Goal: Task Accomplishment & Management: Manage account settings

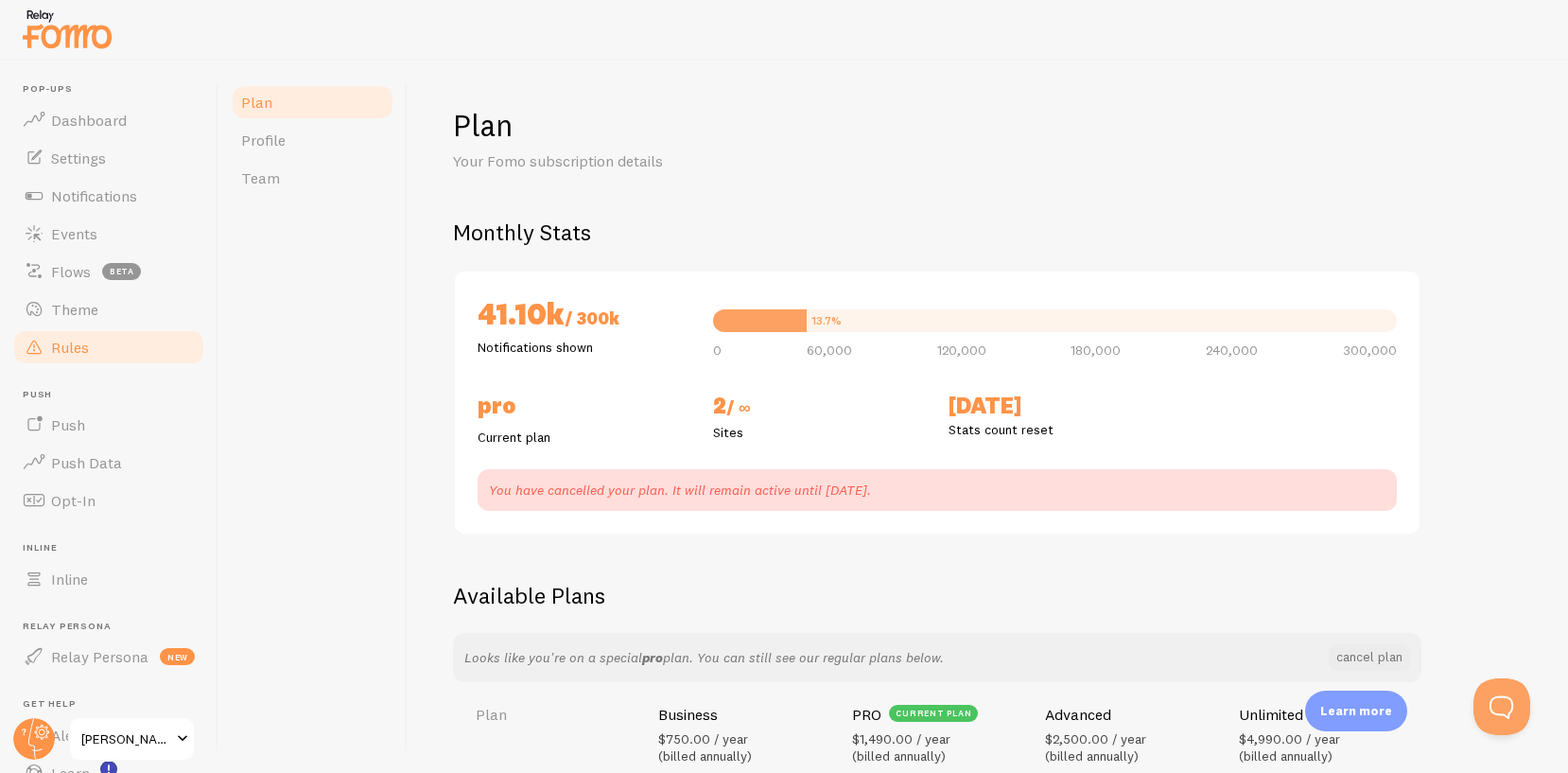
click at [99, 350] on link "Rules" at bounding box center [108, 347] width 195 height 38
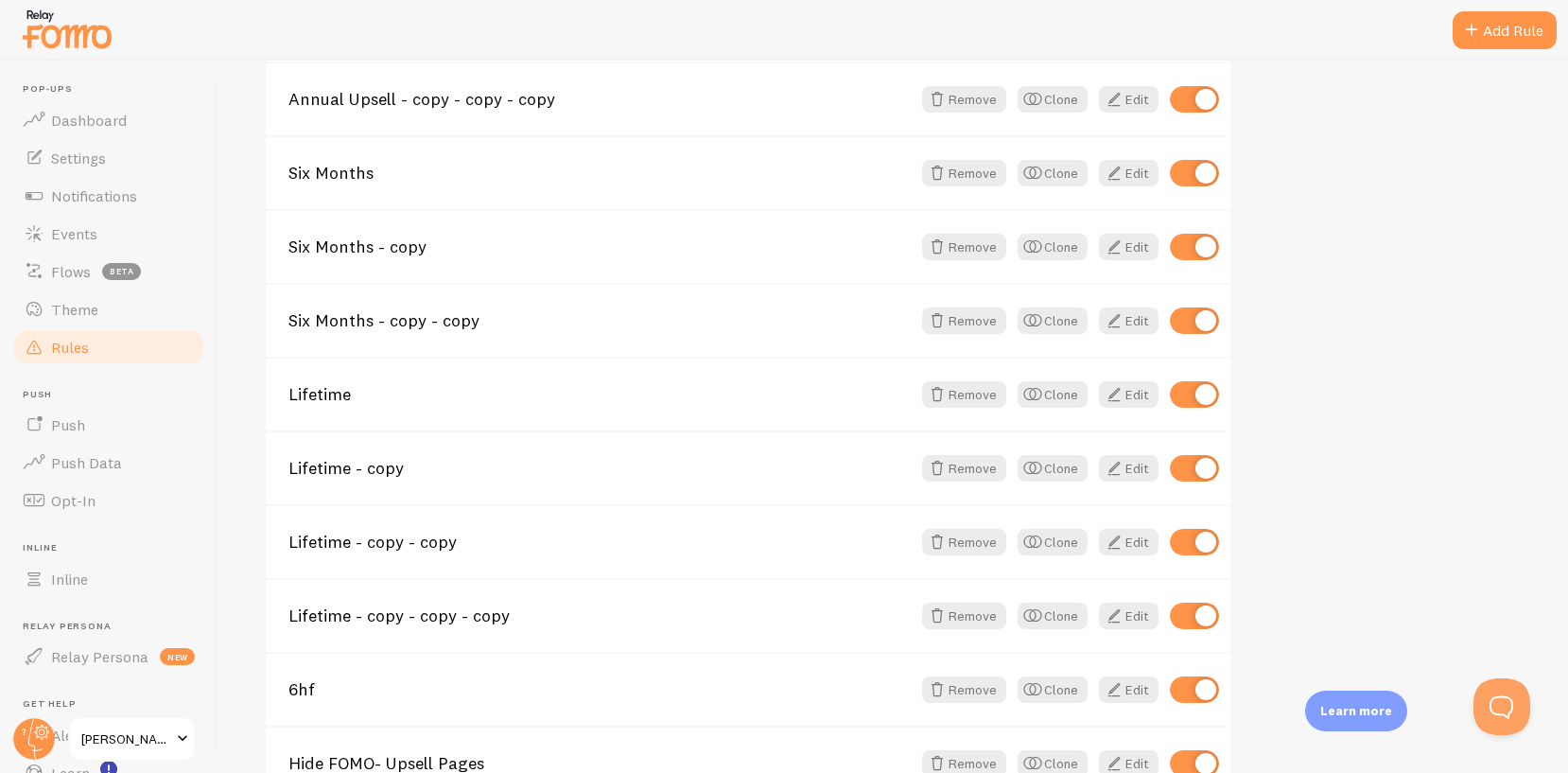
scroll to position [2018, 0]
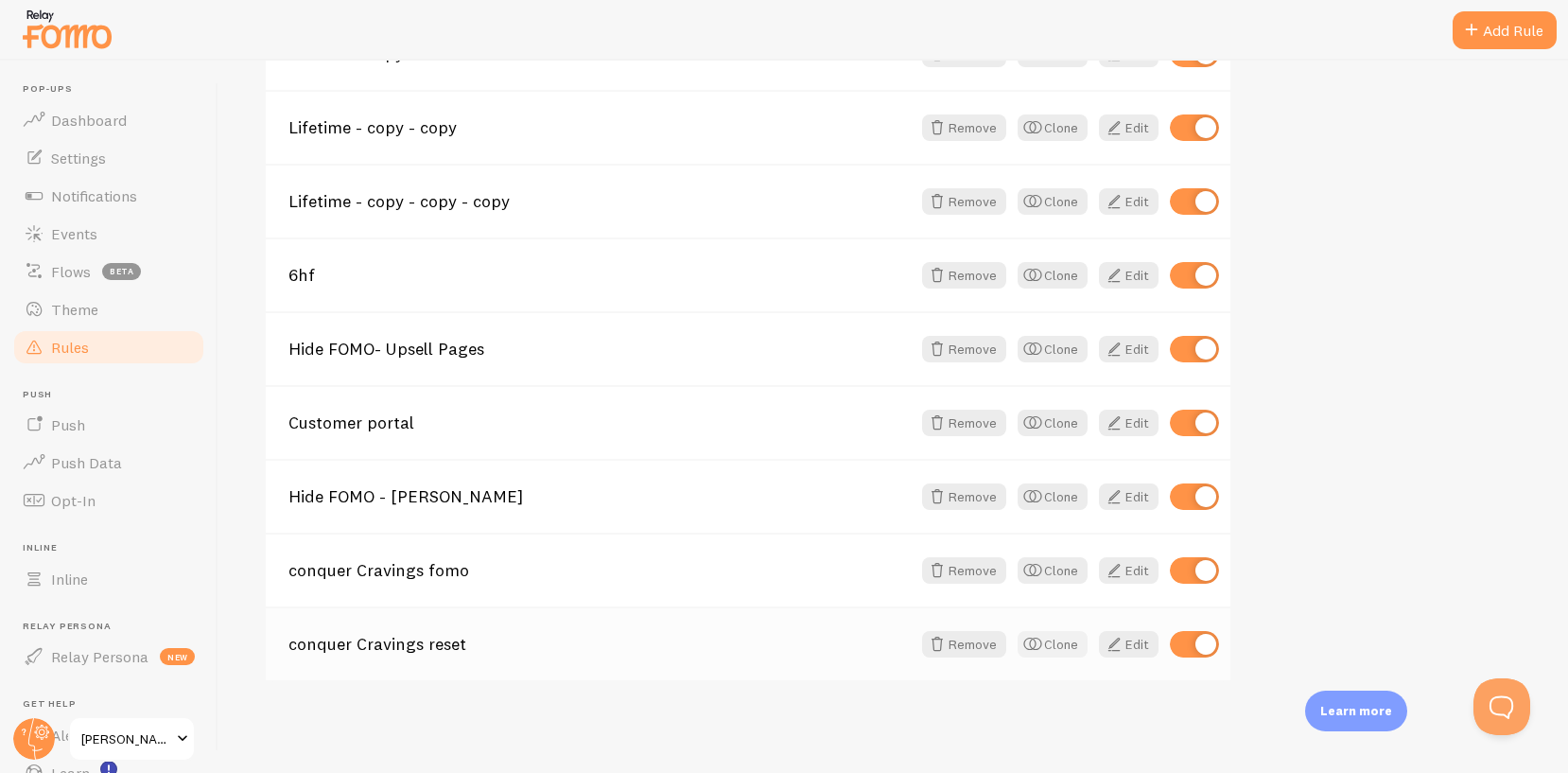
click at [1044, 637] on button "Clone" at bounding box center [1052, 644] width 70 height 27
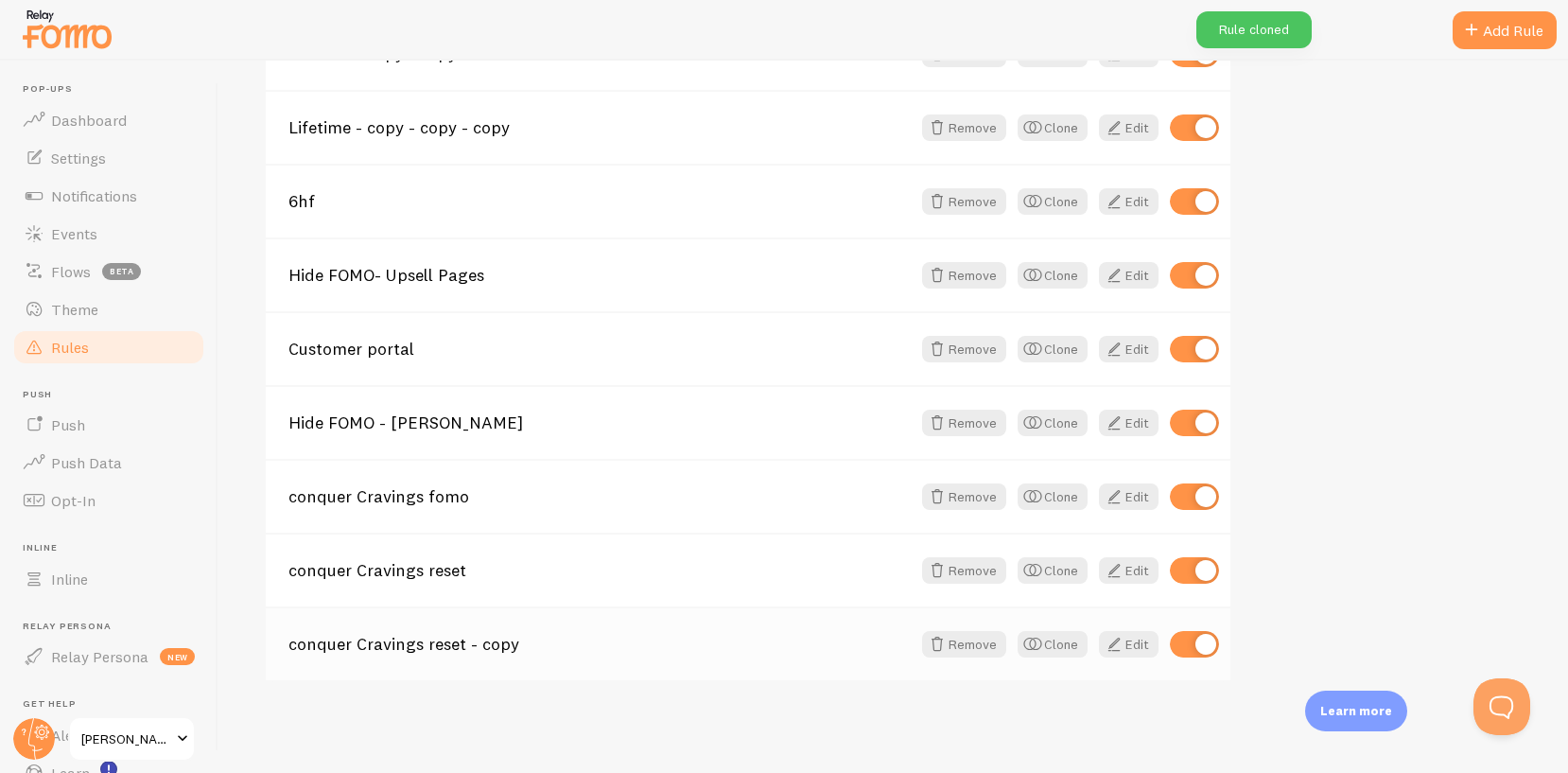
click at [413, 656] on div "conquer Cravings reset - copy Remove Clone Edit" at bounding box center [748, 643] width 964 height 74
click at [407, 645] on link "conquer Cravings reset - copy" at bounding box center [600, 644] width 622 height 17
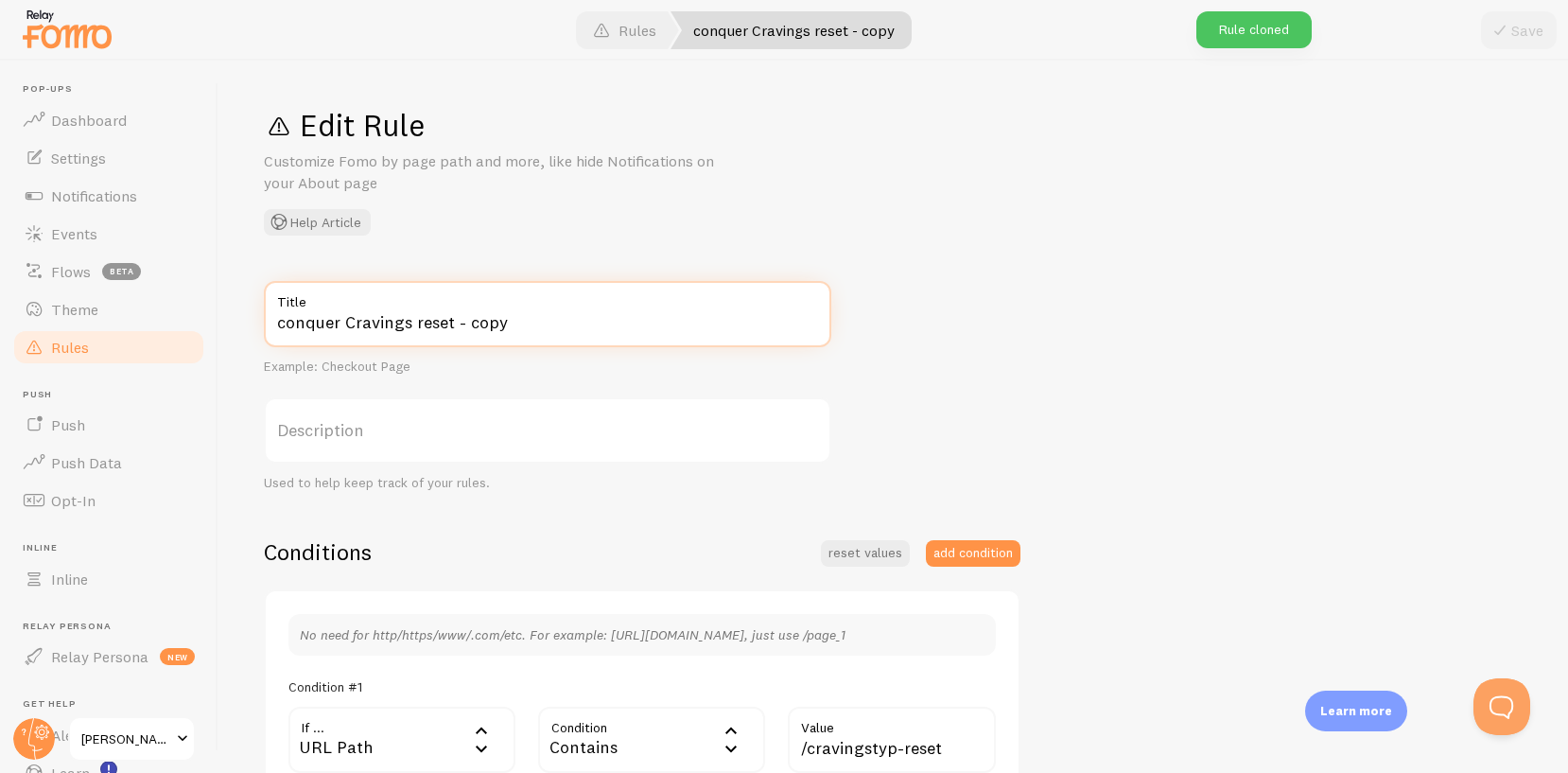
click at [372, 315] on input "conquer Cravings reset - copy" at bounding box center [547, 313] width 567 height 66
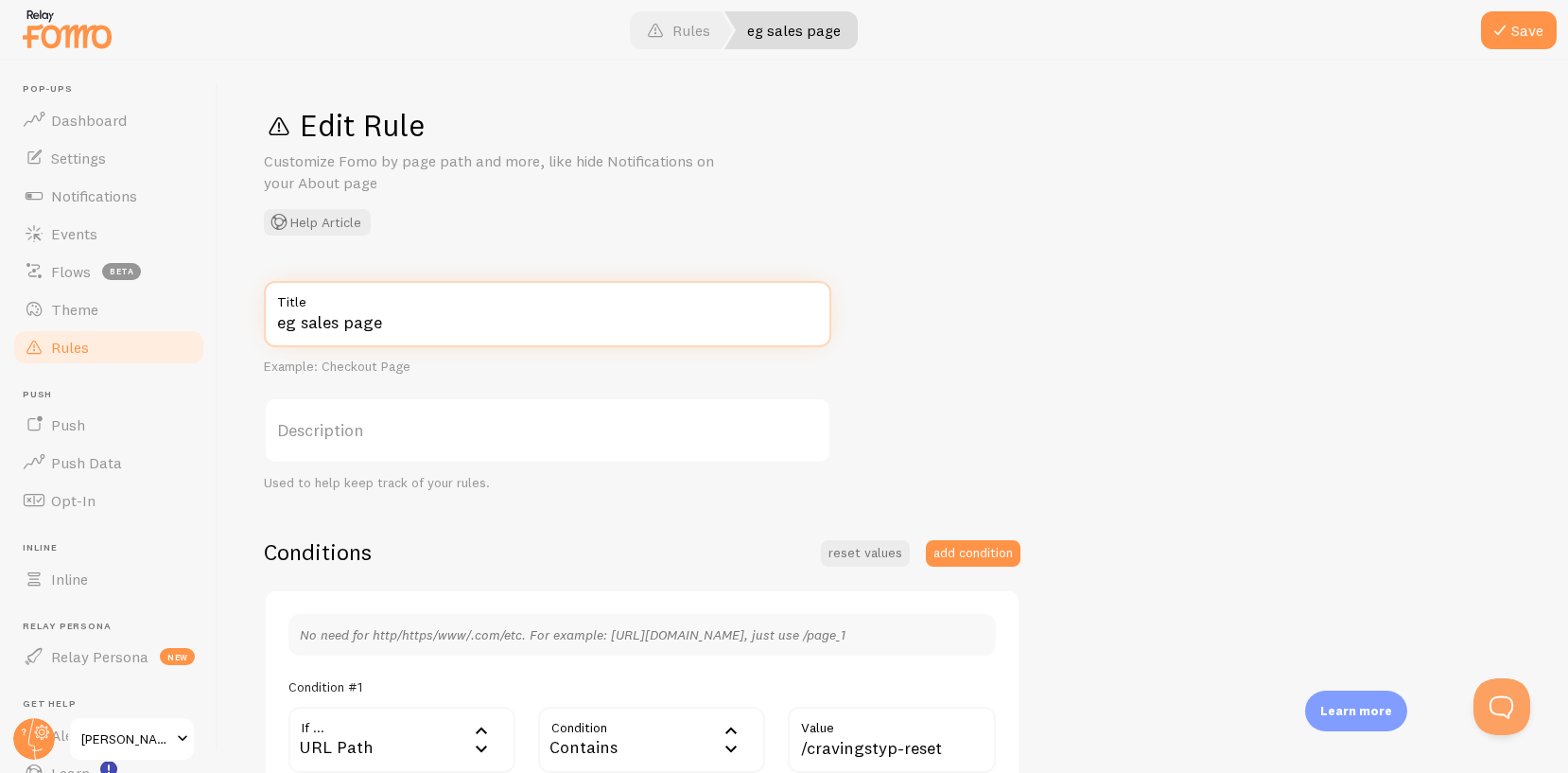
type input "eg sales page"
click at [902, 751] on input "/cravingstyp-reset" at bounding box center [891, 739] width 208 height 66
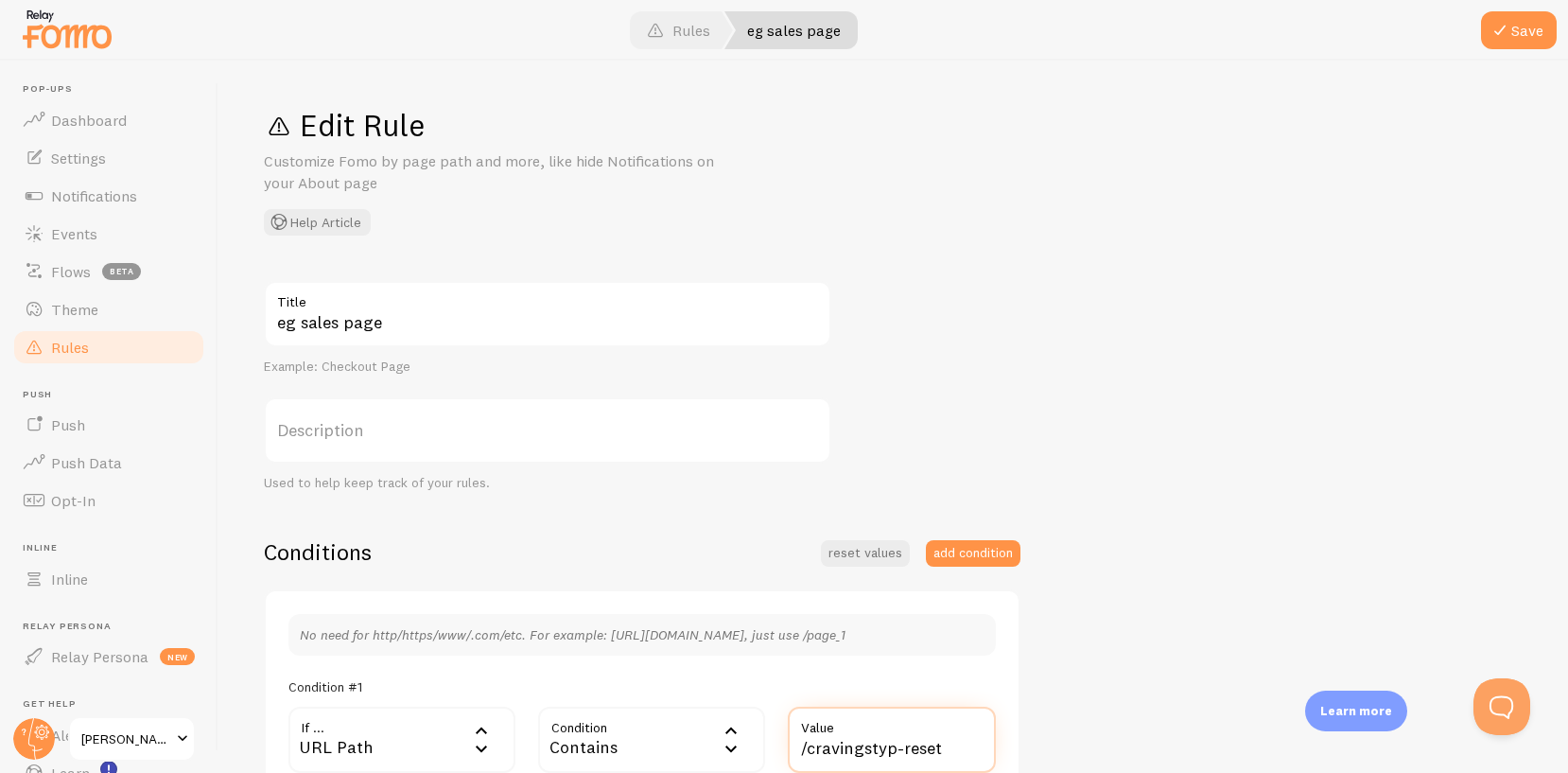
click at [902, 751] on input "/cravingstyp-reset" at bounding box center [891, 739] width 208 height 66
type input "ffs2025"
click at [1526, 29] on button "Save" at bounding box center [1519, 30] width 76 height 38
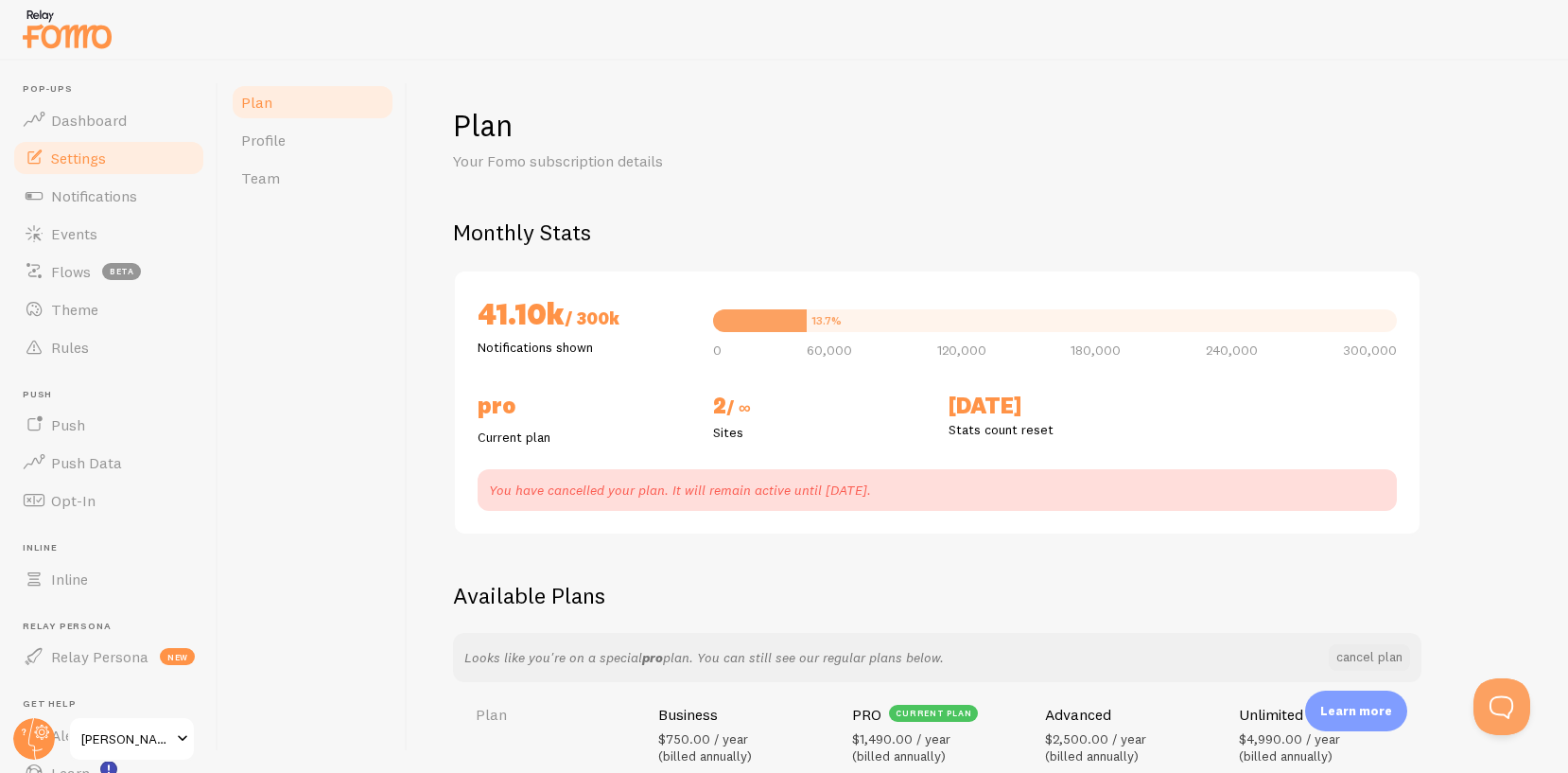
click at [105, 168] on link "Settings" at bounding box center [108, 158] width 195 height 38
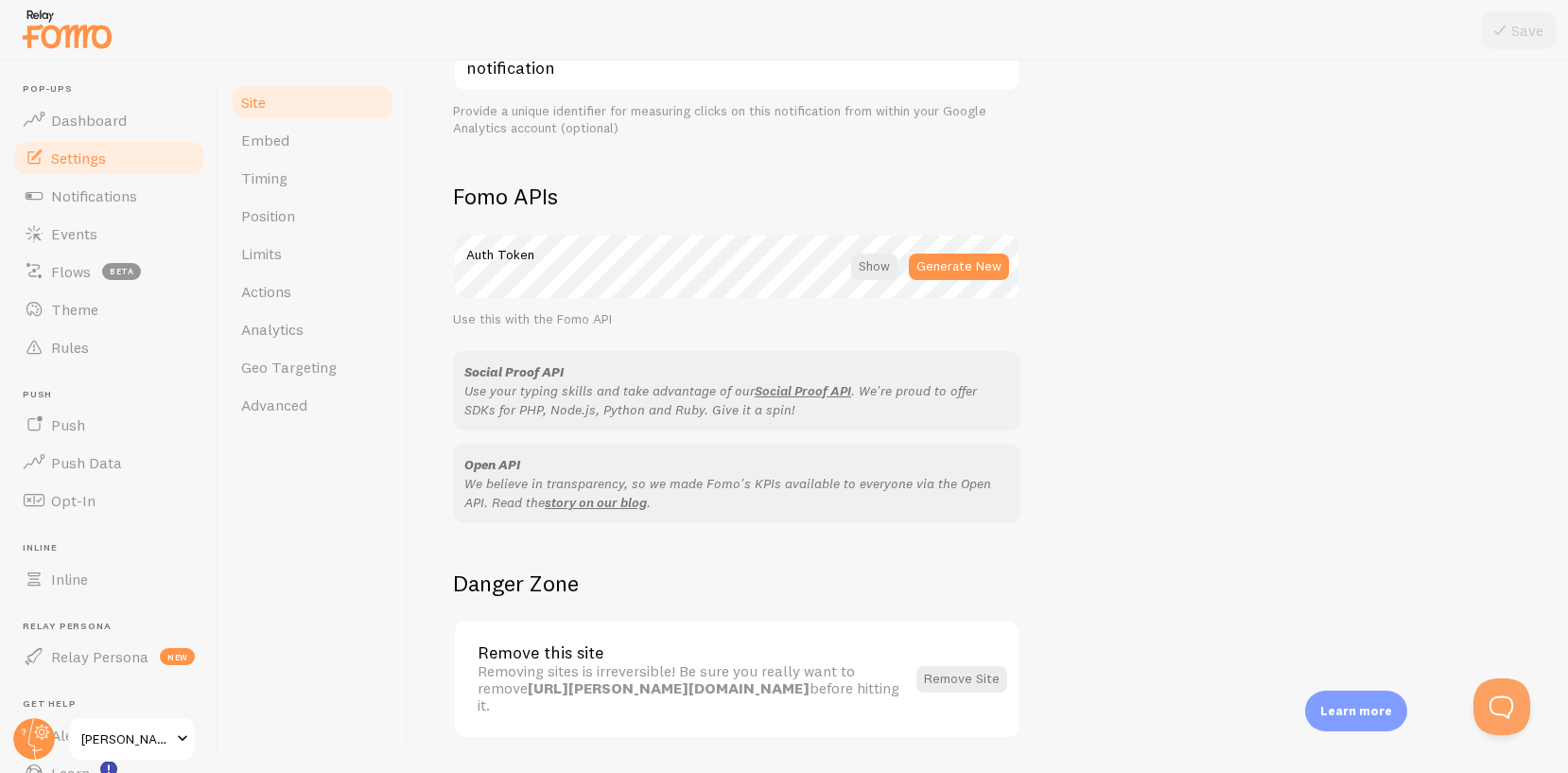
scroll to position [1013, 0]
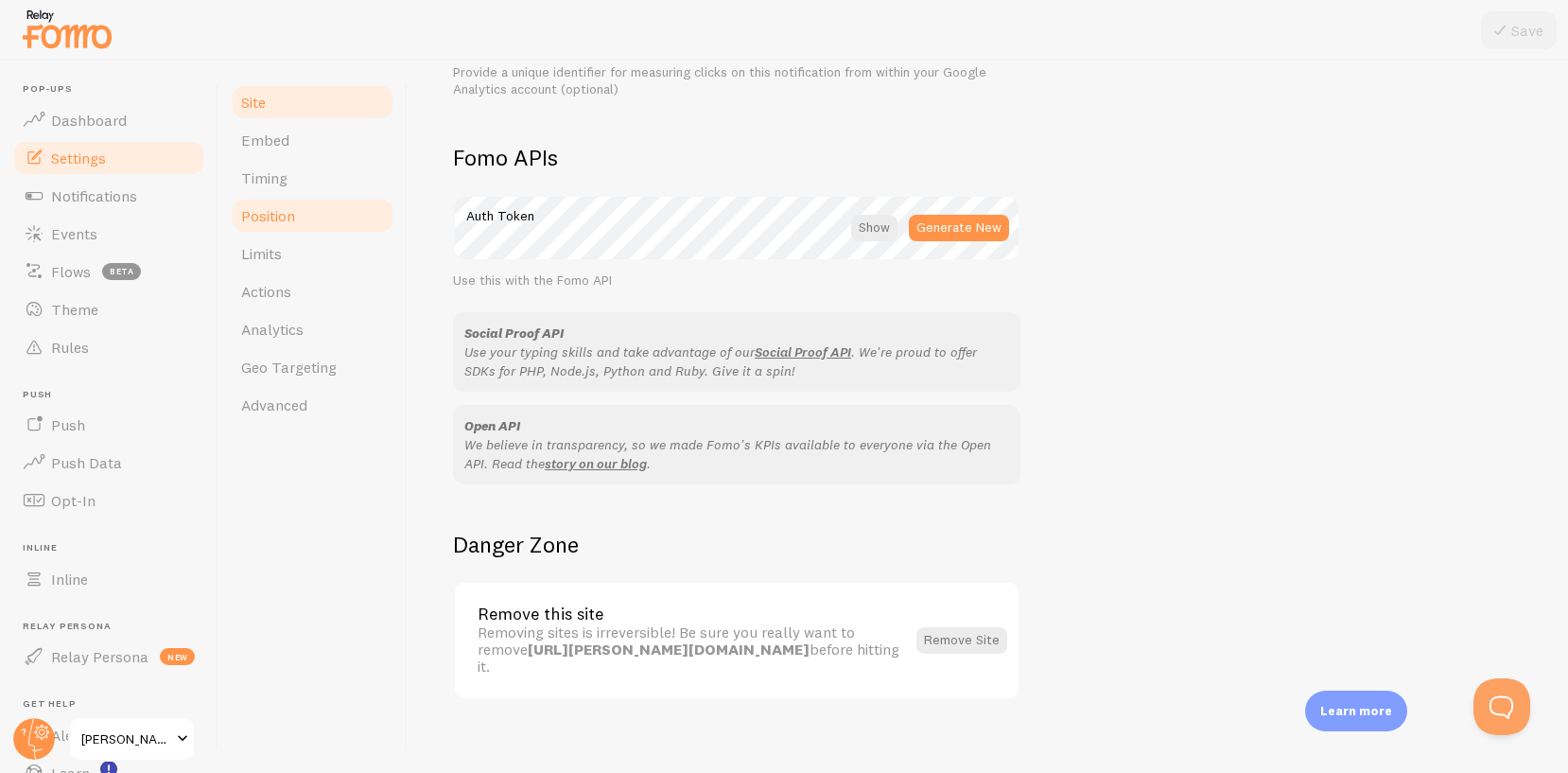
click at [274, 214] on span "Position" at bounding box center [268, 215] width 54 height 19
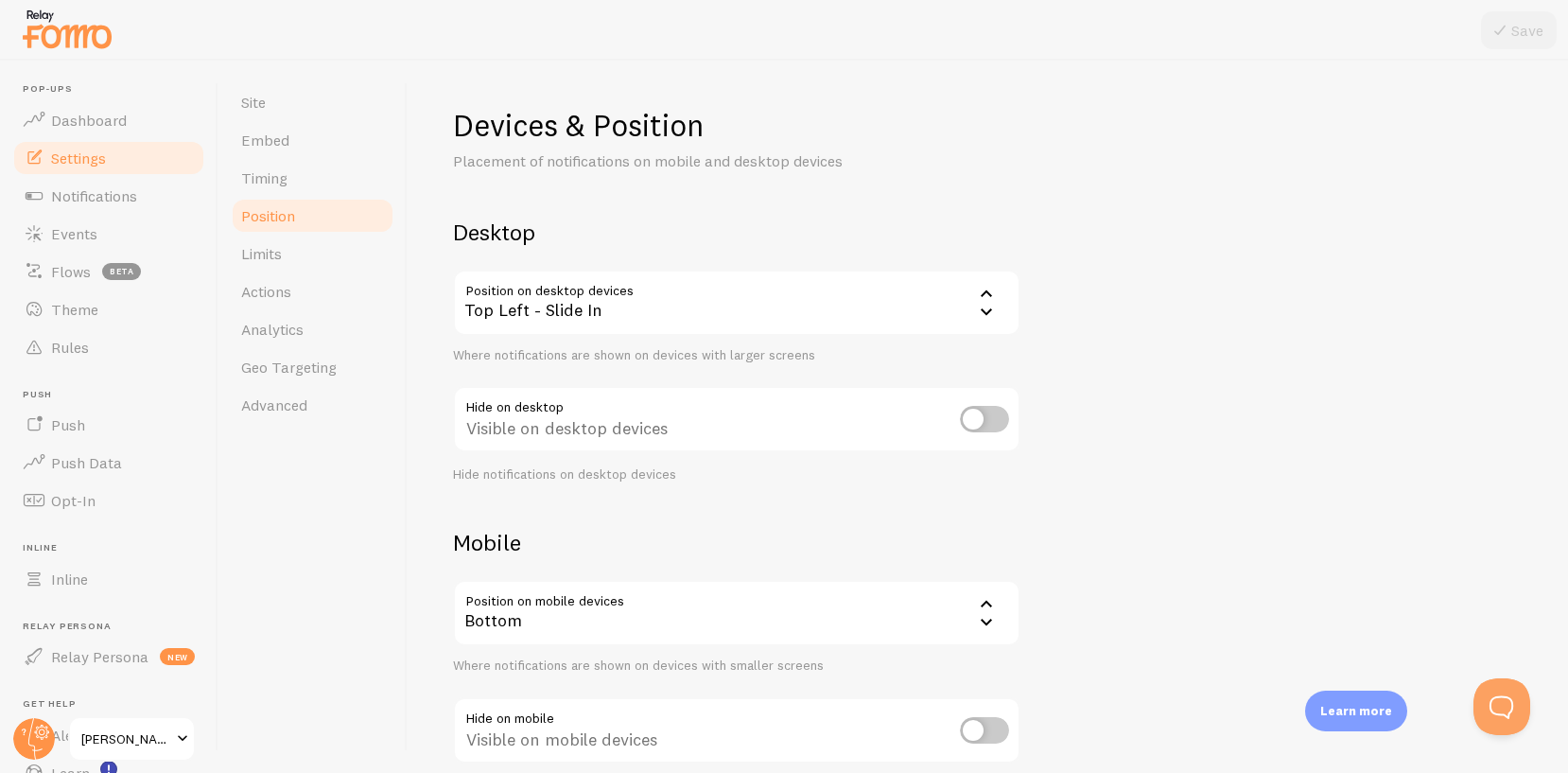
click at [620, 304] on div "Top Left - Slide In" at bounding box center [736, 302] width 567 height 66
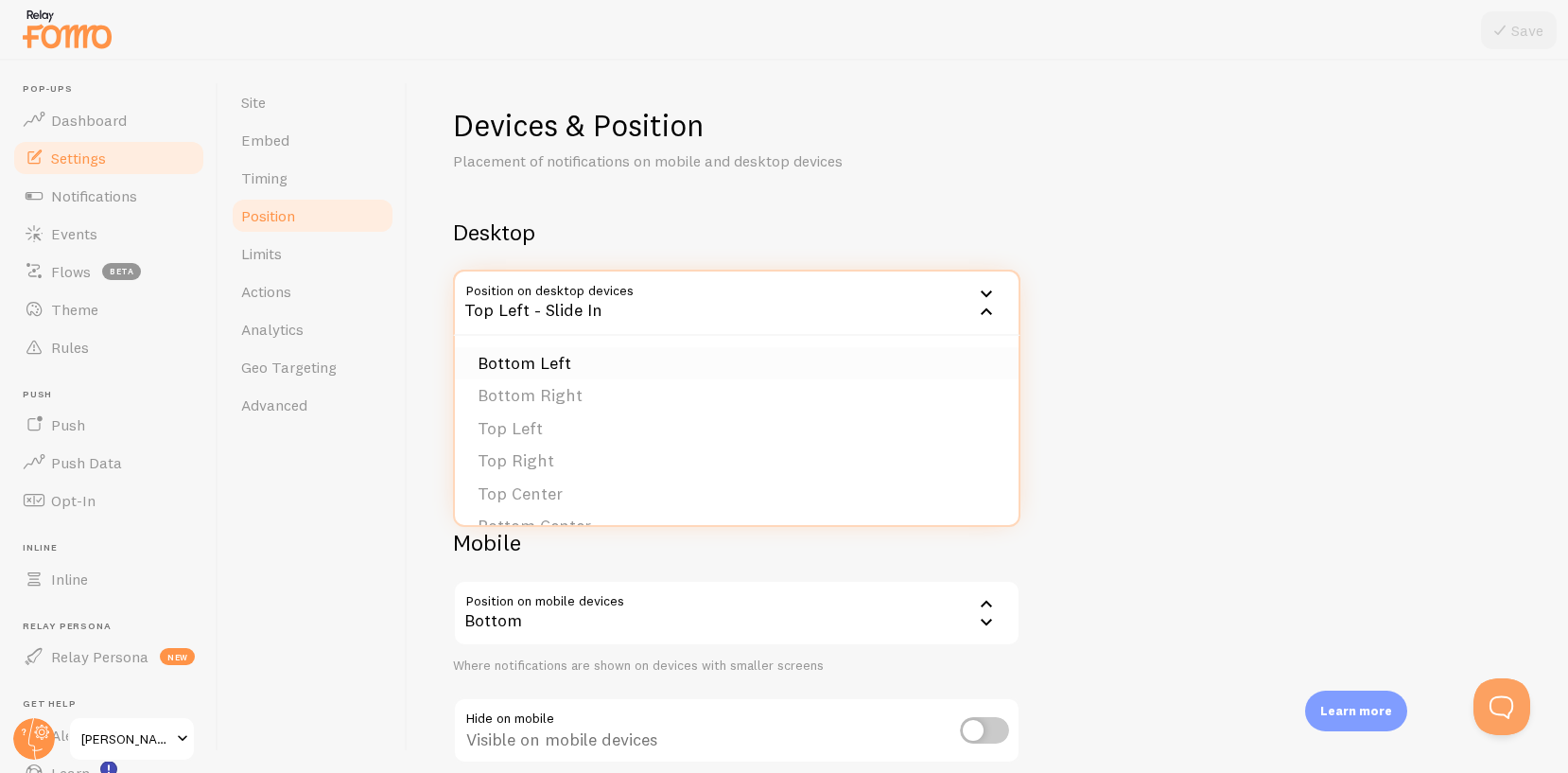
click at [588, 364] on li "Bottom Left" at bounding box center [736, 363] width 563 height 33
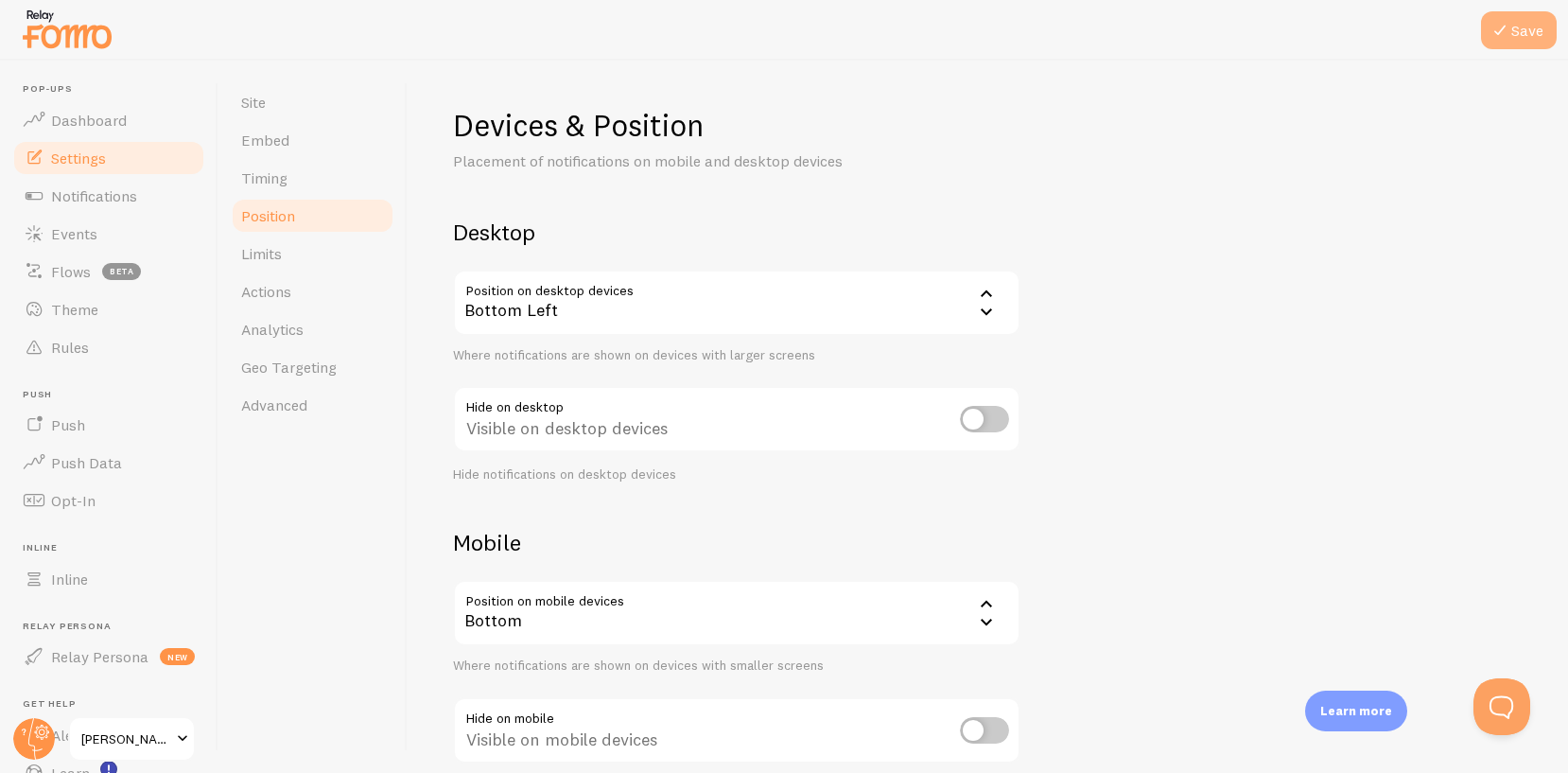
click at [1493, 44] on button "Save" at bounding box center [1519, 30] width 76 height 38
